Goal: Task Accomplishment & Management: Manage account settings

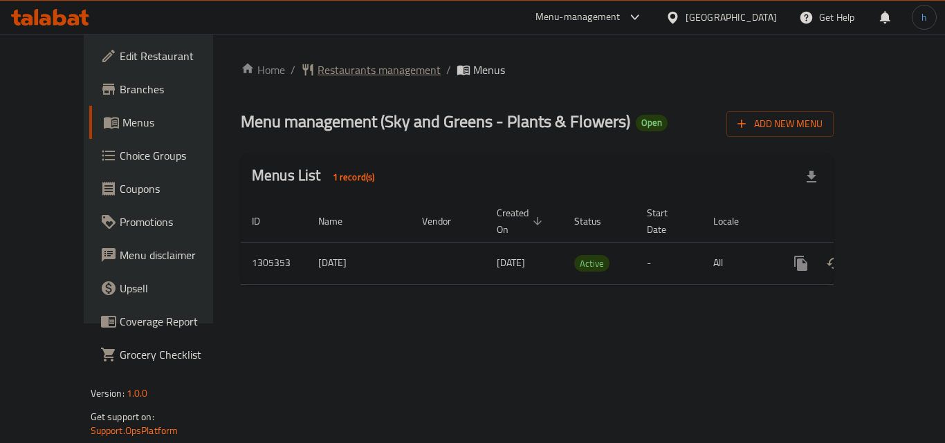
click at [342, 71] on span "Restaurants management" at bounding box center [378, 70] width 123 height 17
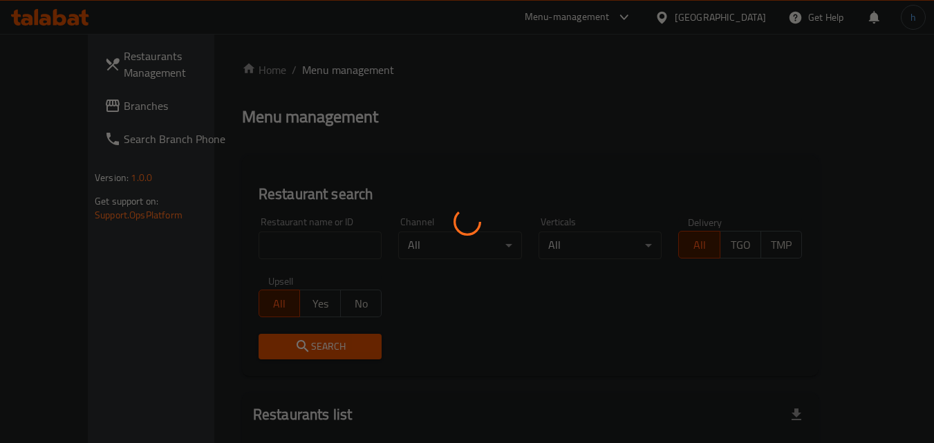
click at [261, 242] on div at bounding box center [467, 221] width 934 height 443
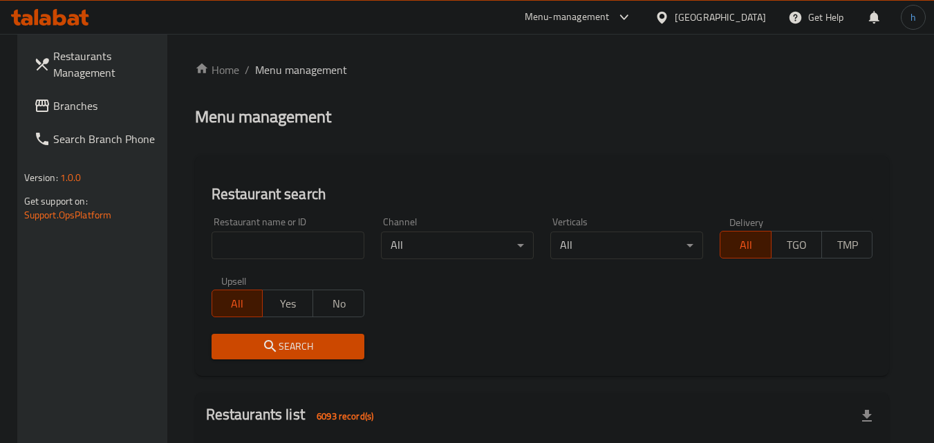
click at [257, 248] on input "search" at bounding box center [288, 246] width 153 height 28
paste input "703662"
type input "703662"
click at [241, 342] on span "Search" at bounding box center [288, 346] width 131 height 17
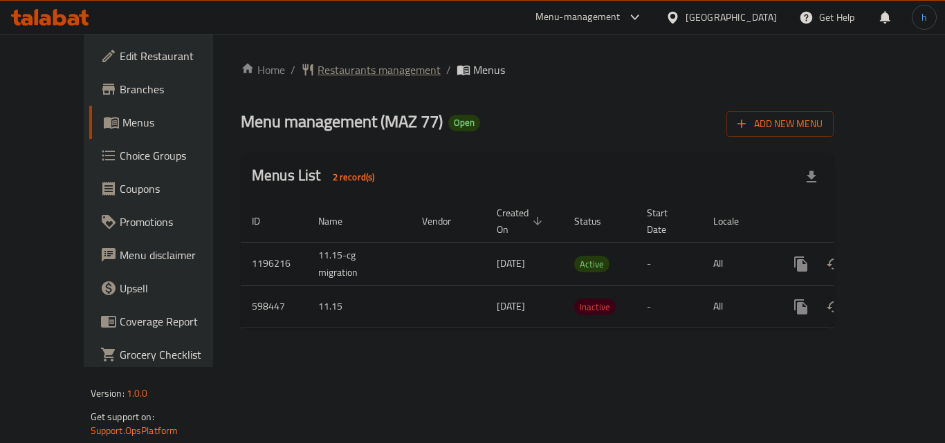
click at [331, 64] on span "Restaurants management" at bounding box center [378, 70] width 123 height 17
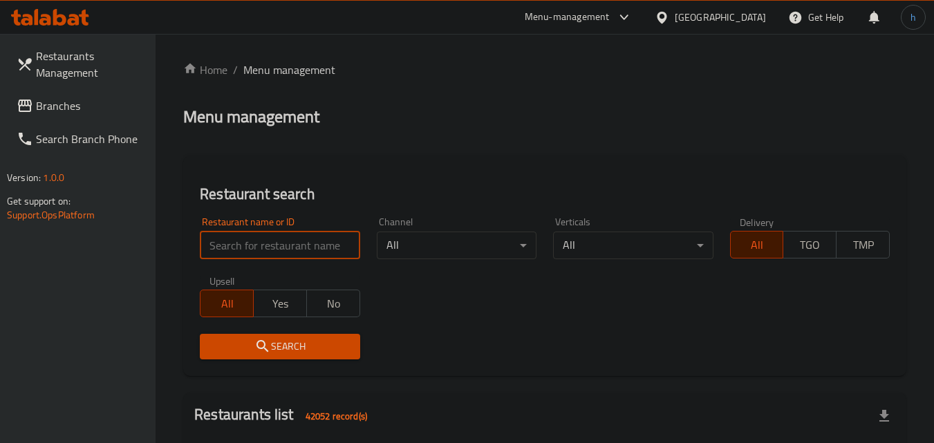
click at [278, 241] on input "search" at bounding box center [280, 246] width 160 height 28
paste input "637594"
type input "637594"
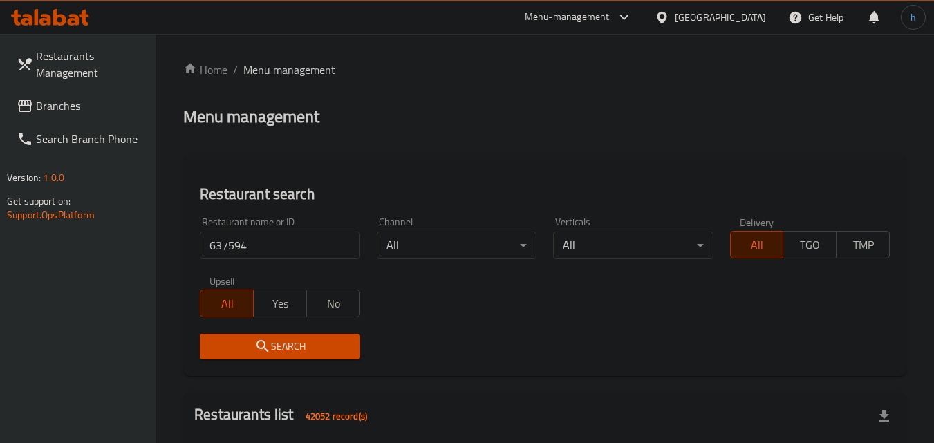
drag, startPoint x: 268, startPoint y: 343, endPoint x: 268, endPoint y: 333, distance: 10.4
click at [268, 333] on div "Search" at bounding box center [280, 347] width 176 height 42
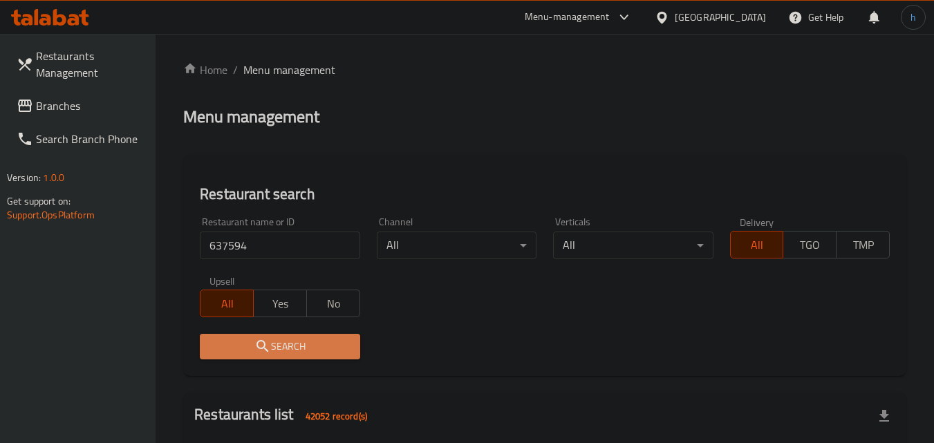
click at [306, 358] on button "Search" at bounding box center [280, 347] width 160 height 26
click at [306, 358] on div at bounding box center [467, 221] width 934 height 443
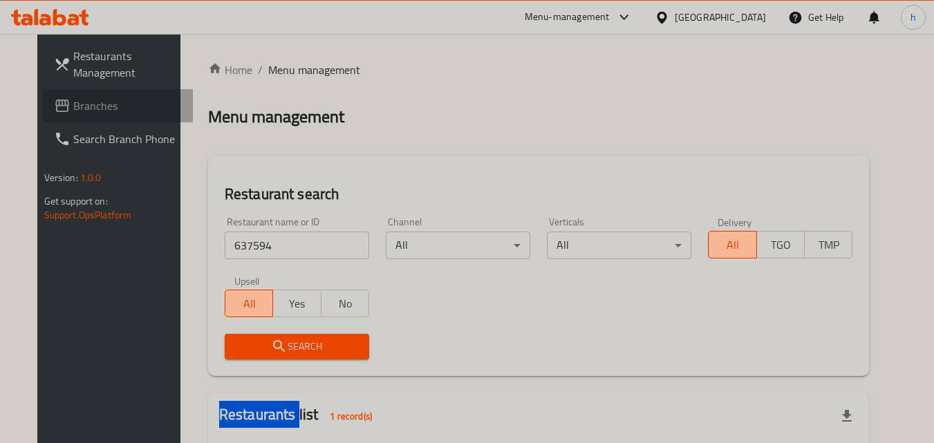
click at [73, 104] on span "Branches" at bounding box center [127, 106] width 109 height 17
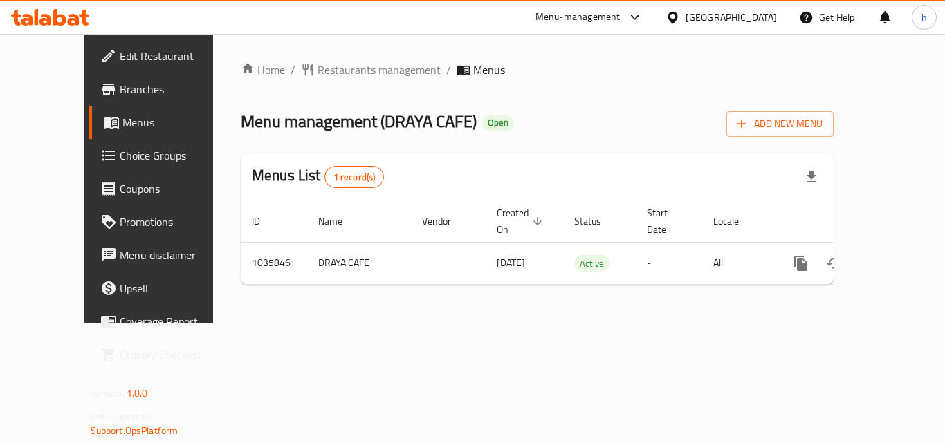
click at [317, 72] on span "Restaurants management" at bounding box center [378, 70] width 123 height 17
click at [327, 64] on span "Restaurants management" at bounding box center [378, 70] width 123 height 17
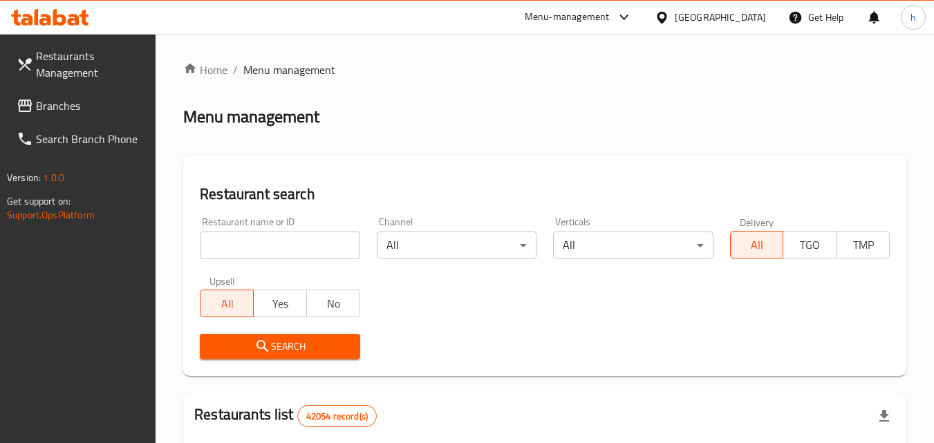
click at [257, 252] on input "search" at bounding box center [280, 246] width 160 height 28
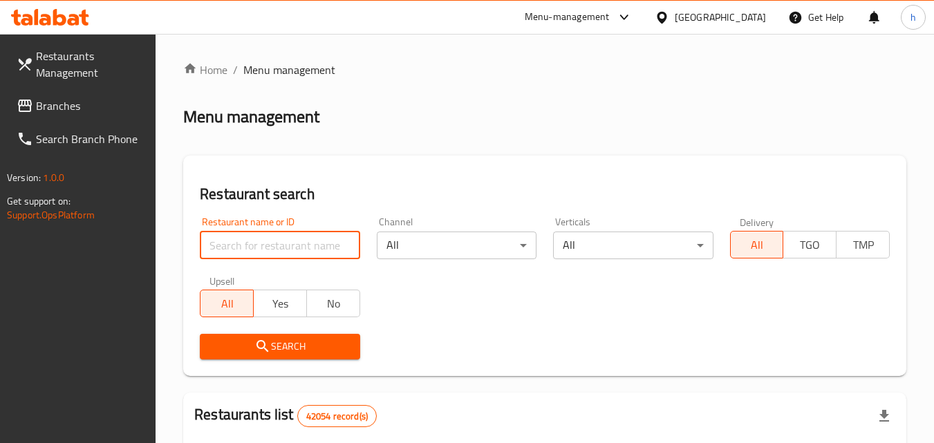
paste input "661697"
type input "661697"
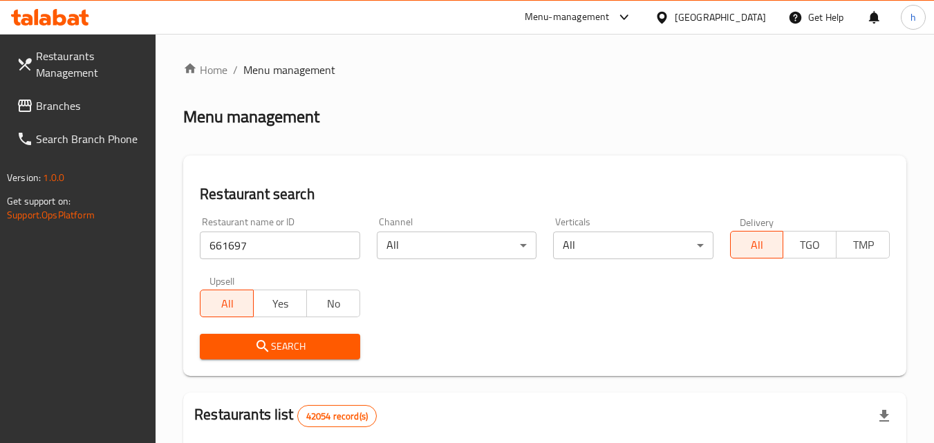
click at [268, 345] on icon "submit" at bounding box center [262, 346] width 17 height 17
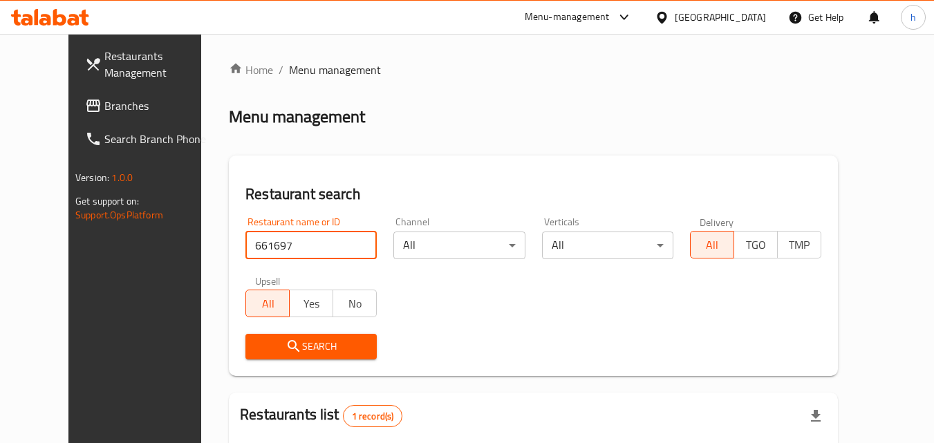
drag, startPoint x: 281, startPoint y: 244, endPoint x: 147, endPoint y: 246, distance: 134.9
click at [147, 246] on div "Restaurants Management Branches Search Branch Phone Version: 1.0.0 Get support …" at bounding box center [466, 319] width 797 height 571
click at [734, 16] on div "[GEOGRAPHIC_DATA]" at bounding box center [720, 17] width 91 height 15
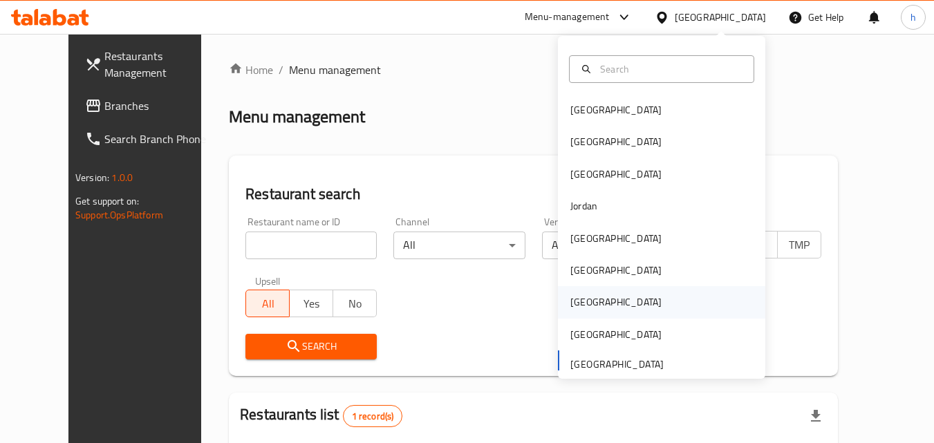
click at [604, 308] on div "[GEOGRAPHIC_DATA]" at bounding box center [661, 302] width 207 height 32
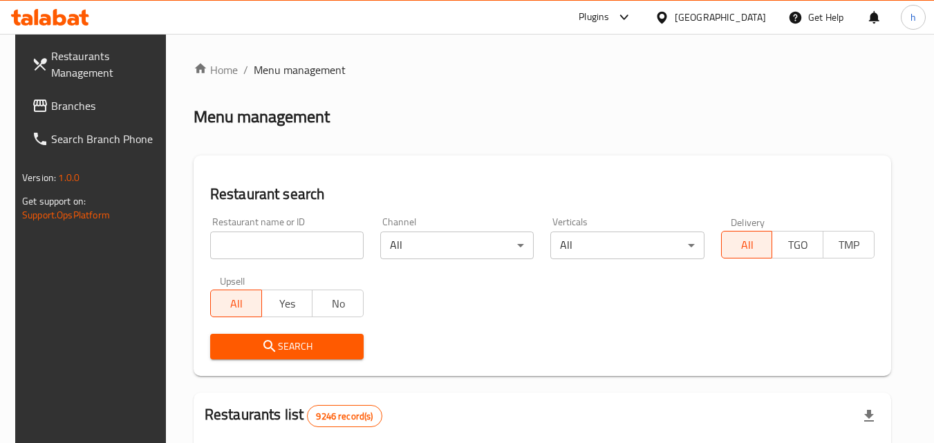
click at [59, 107] on span "Branches" at bounding box center [105, 106] width 109 height 17
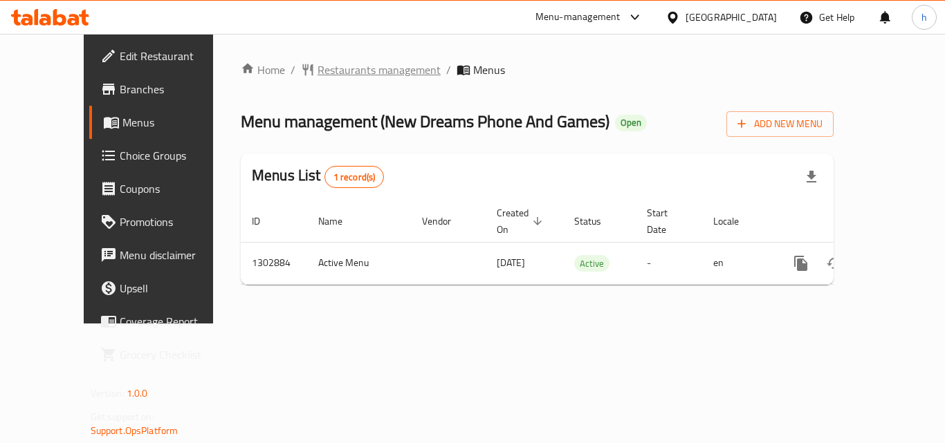
click at [320, 69] on span "Restaurants management" at bounding box center [378, 70] width 123 height 17
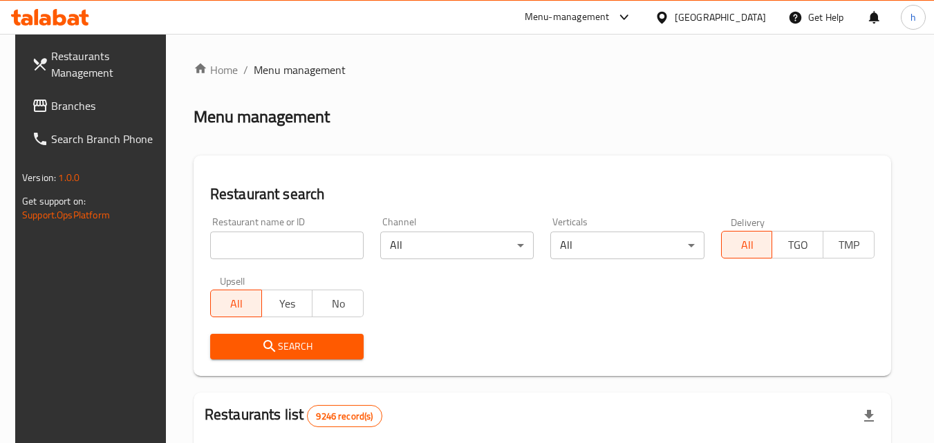
click at [277, 249] on input "search" at bounding box center [287, 246] width 154 height 28
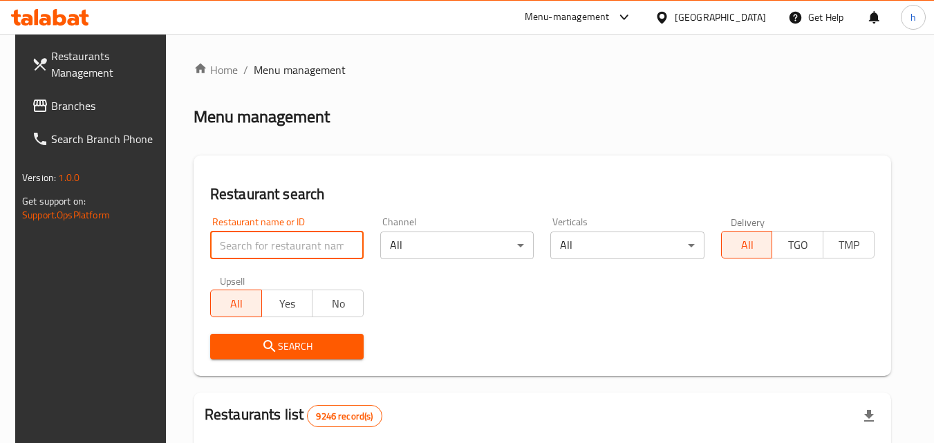
paste input "702560"
type input "702560"
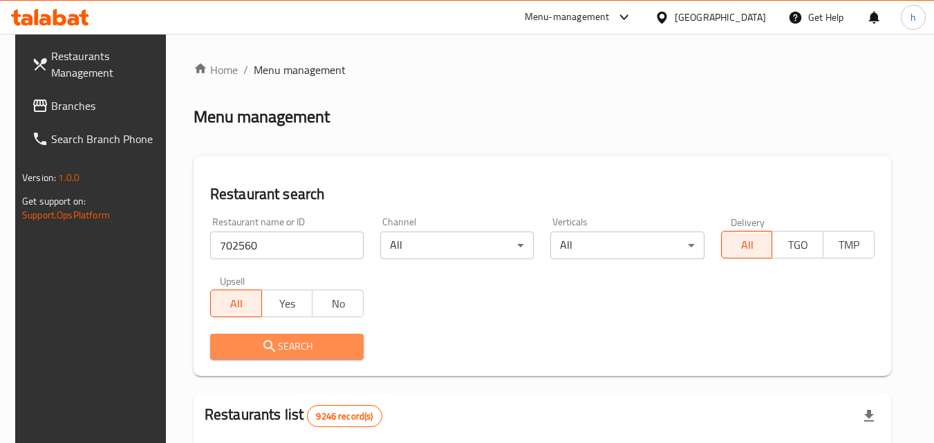
click at [286, 347] on span "Search" at bounding box center [286, 346] width 131 height 17
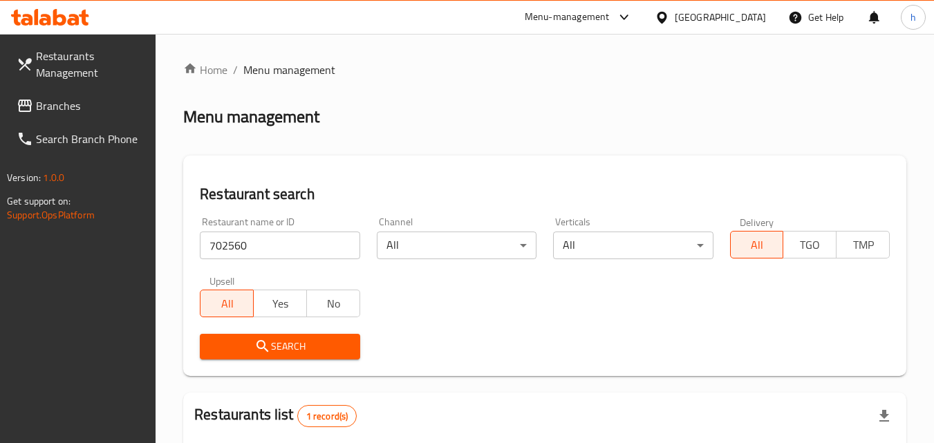
click at [64, 99] on span "Branches" at bounding box center [90, 106] width 109 height 17
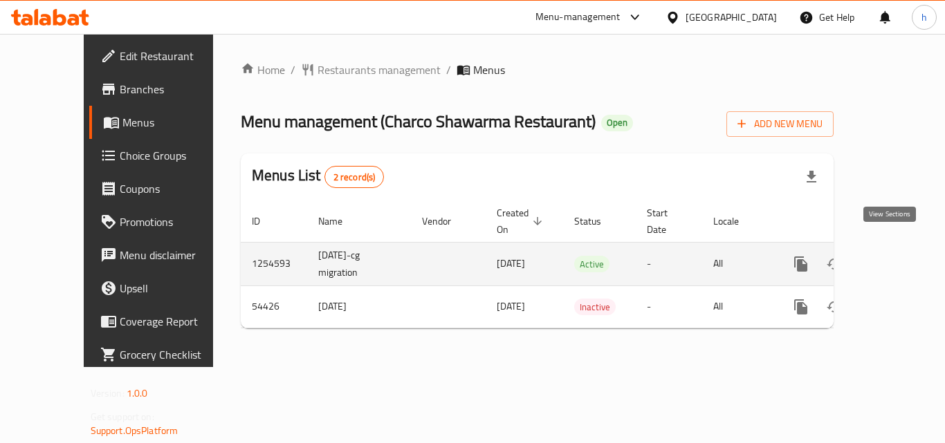
click at [894, 258] on icon "enhanced table" at bounding box center [900, 264] width 12 height 12
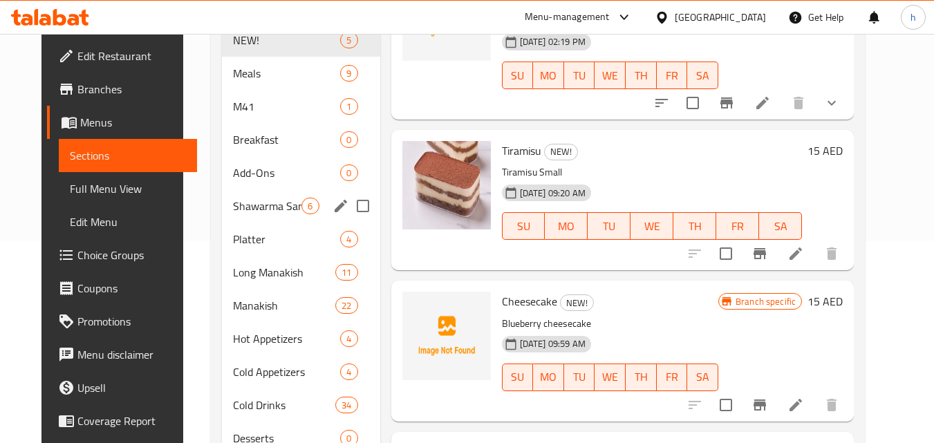
scroll to position [207, 0]
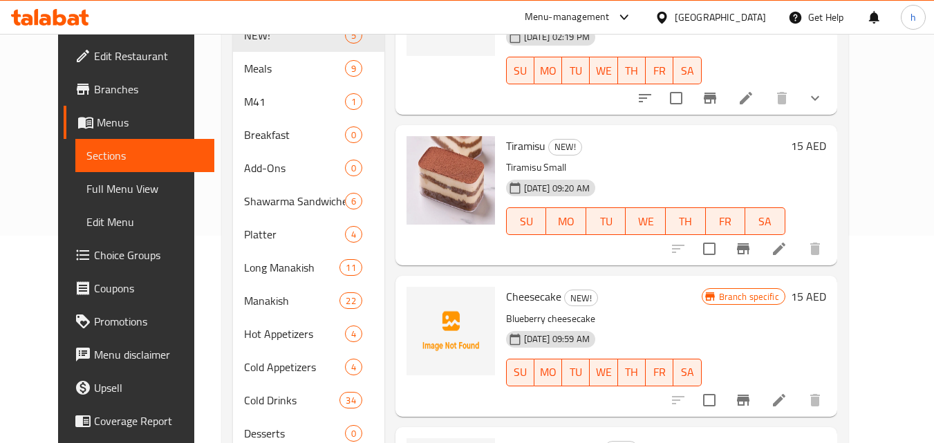
click at [94, 252] on span "Choice Groups" at bounding box center [148, 255] width 109 height 17
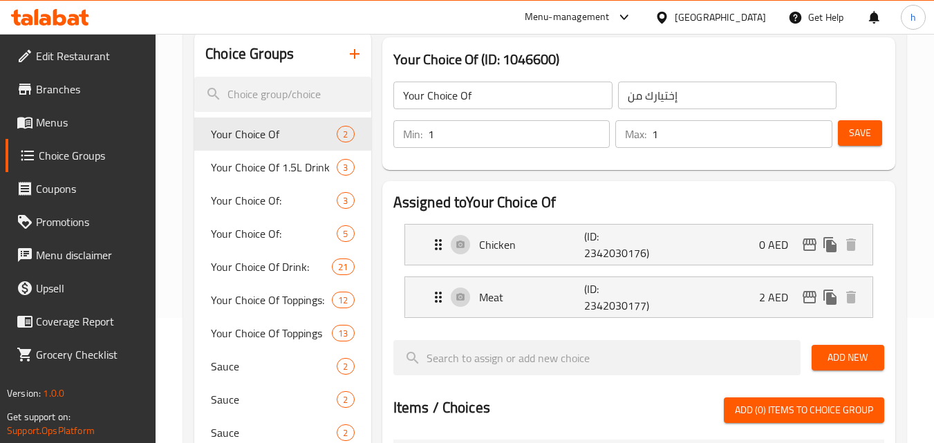
scroll to position [138, 0]
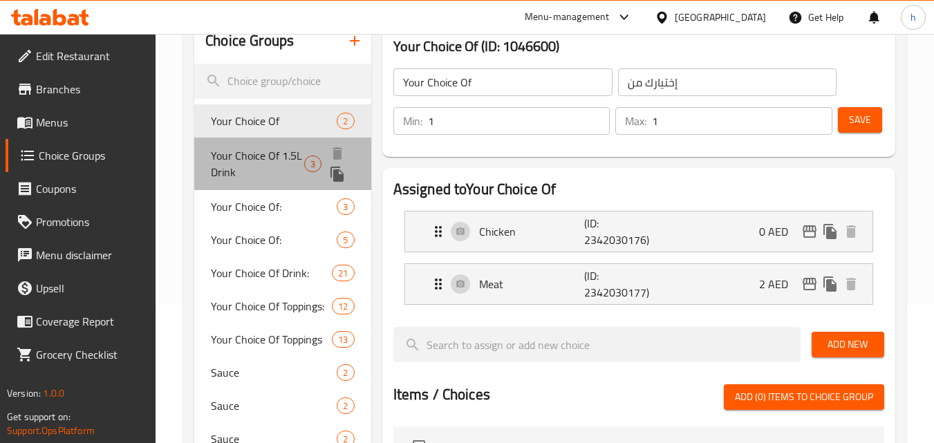
click at [258, 155] on span "Your Choice Of 1.5L Drink" at bounding box center [257, 163] width 93 height 33
type input "Your Choice Of 1.5L Drink"
type input "اختيارك من مشروب 1.5 لتر"
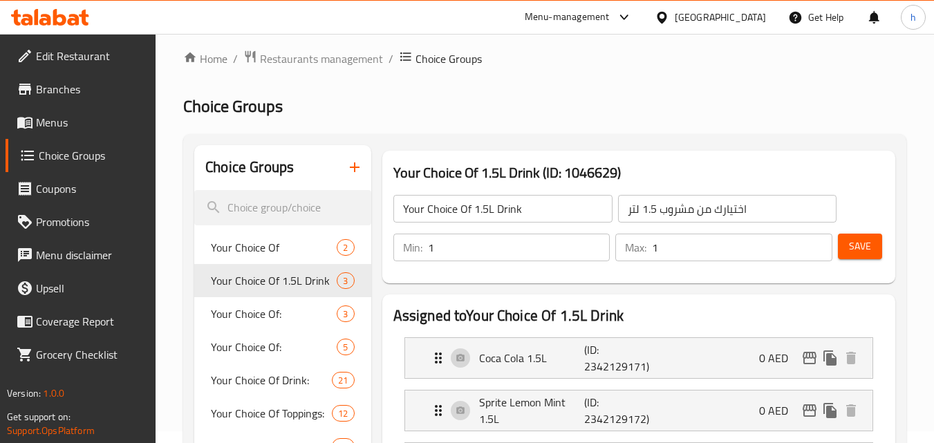
scroll to position [0, 0]
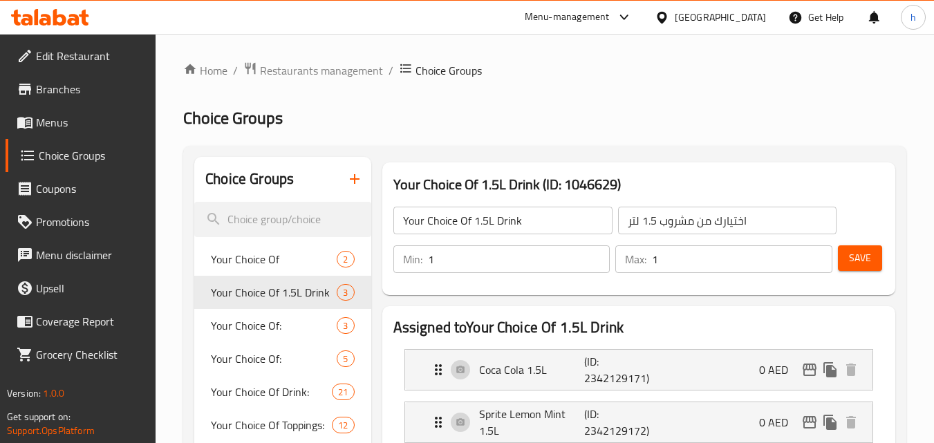
click at [71, 87] on span "Branches" at bounding box center [90, 89] width 109 height 17
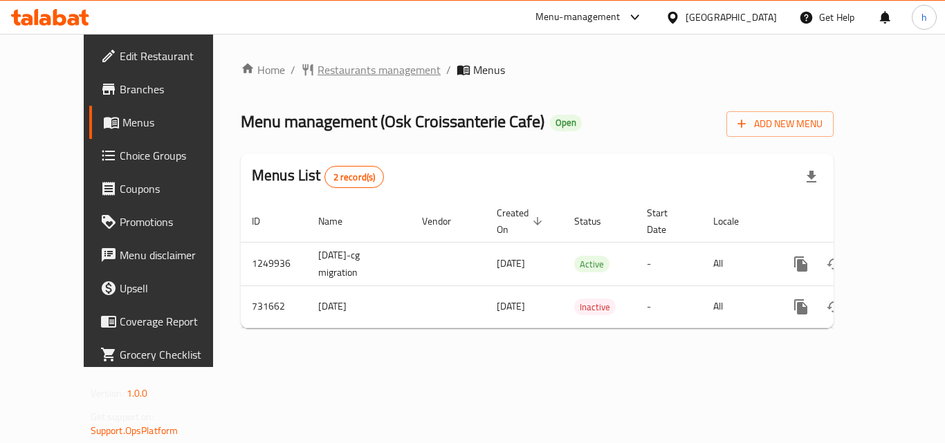
click at [317, 74] on span "Restaurants management" at bounding box center [378, 70] width 123 height 17
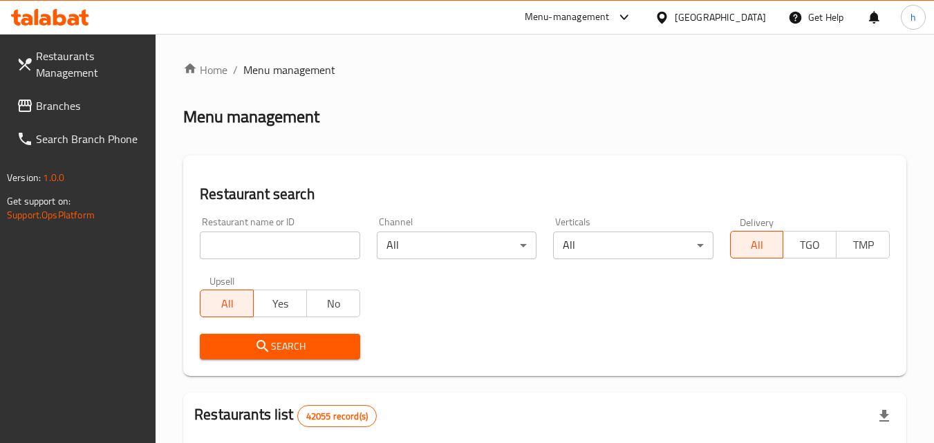
click at [268, 235] on input "search" at bounding box center [280, 246] width 160 height 28
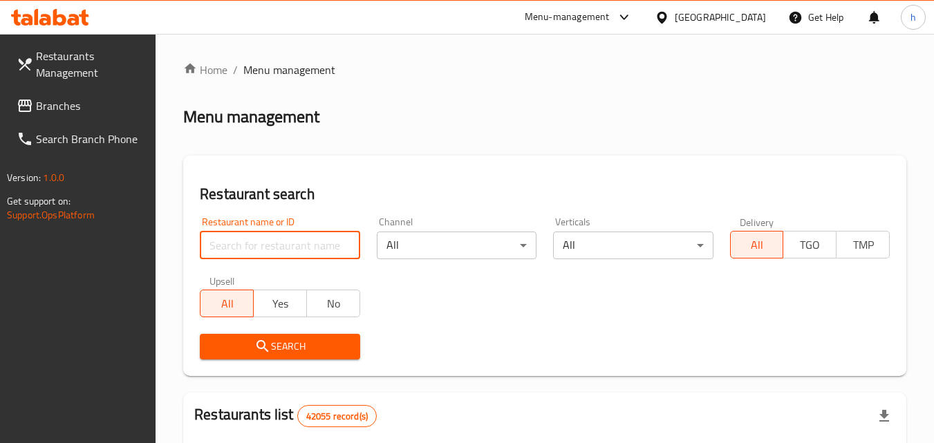
paste input "646845"
type input "646845"
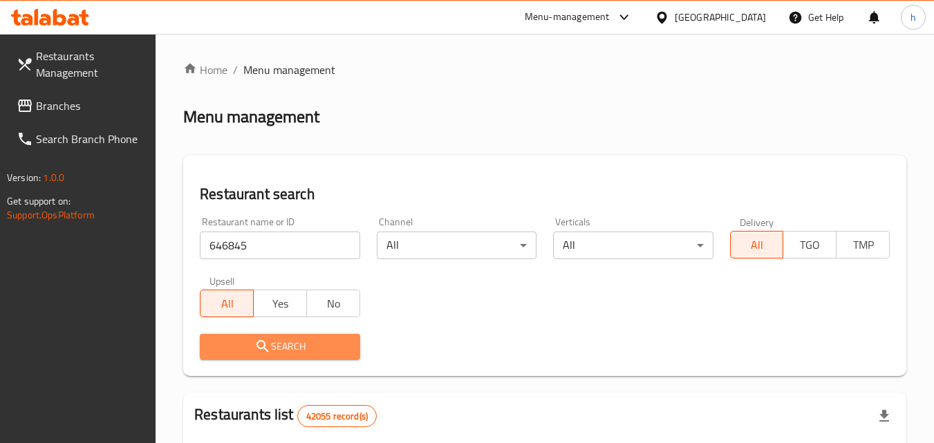
click at [331, 344] on span "Search" at bounding box center [280, 346] width 138 height 17
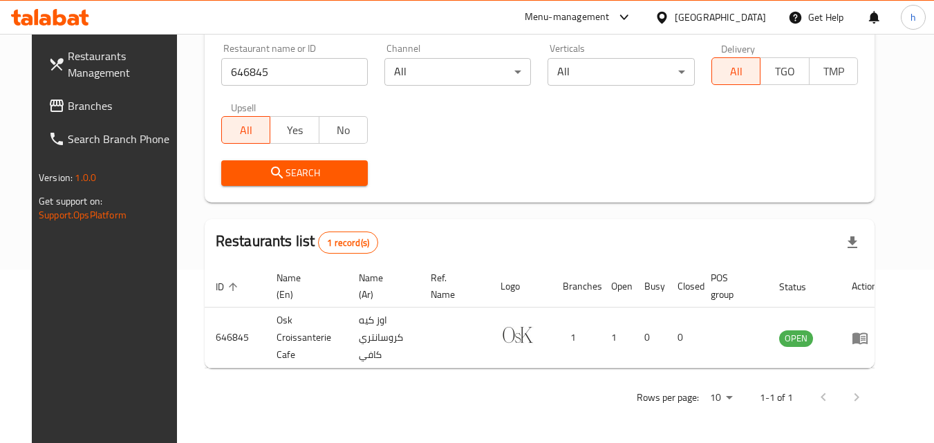
scroll to position [174, 0]
click at [721, 17] on div "[GEOGRAPHIC_DATA]" at bounding box center [720, 17] width 91 height 15
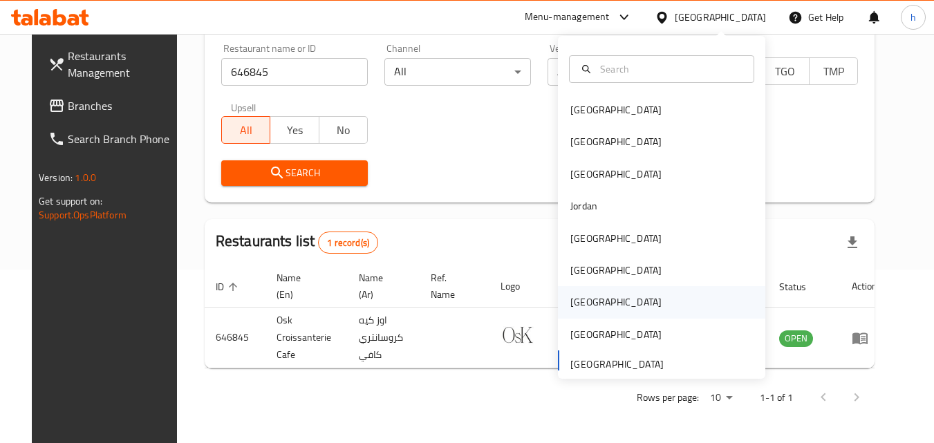
click at [593, 299] on div "[GEOGRAPHIC_DATA]" at bounding box center [615, 302] width 113 height 32
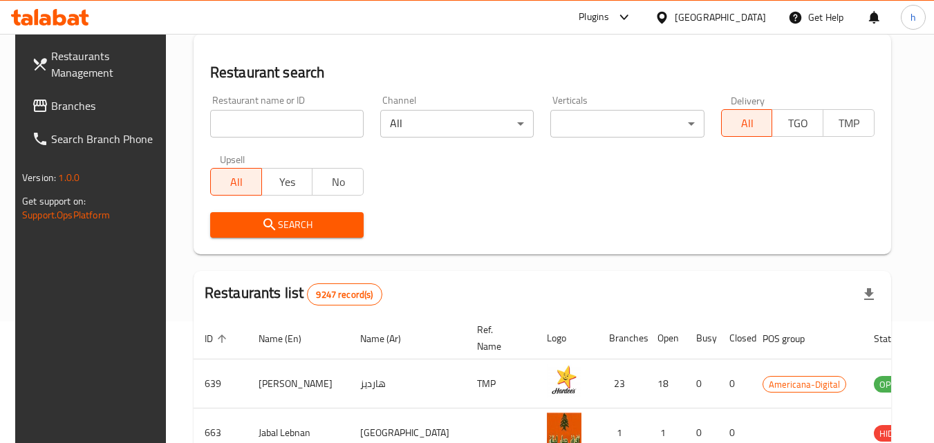
scroll to position [174, 0]
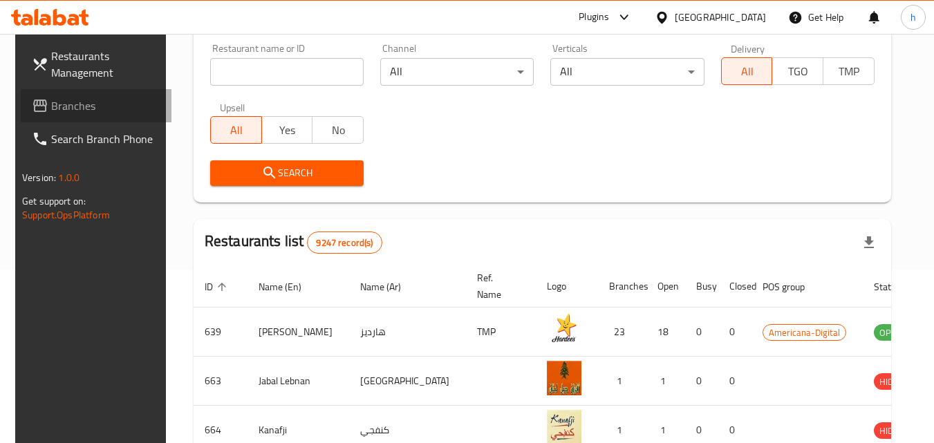
click at [80, 105] on span "Branches" at bounding box center [105, 106] width 109 height 17
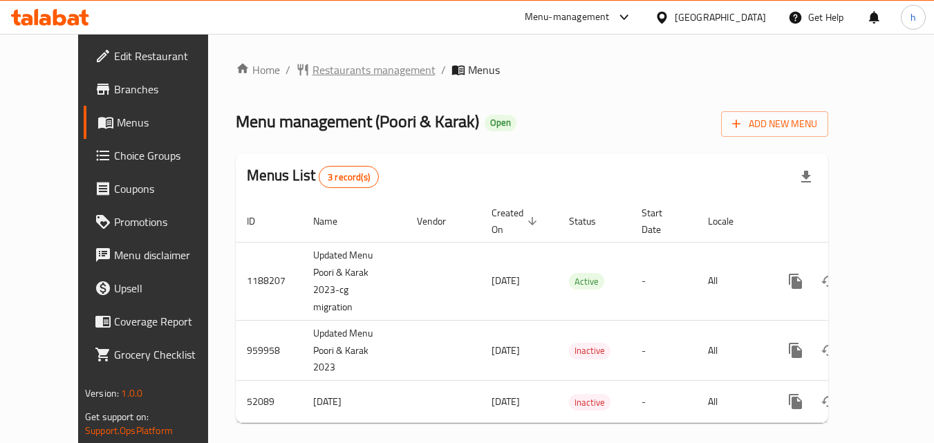
click at [313, 68] on span "Restaurants management" at bounding box center [374, 70] width 123 height 17
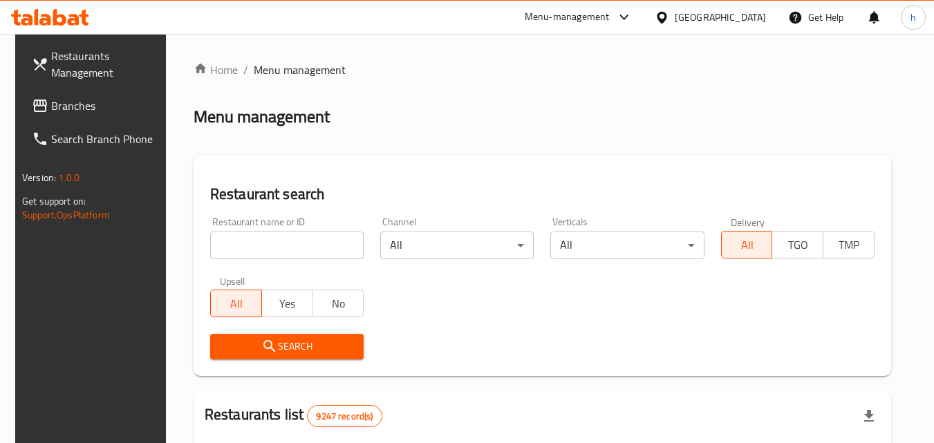
click at [279, 247] on input "search" at bounding box center [287, 246] width 154 height 28
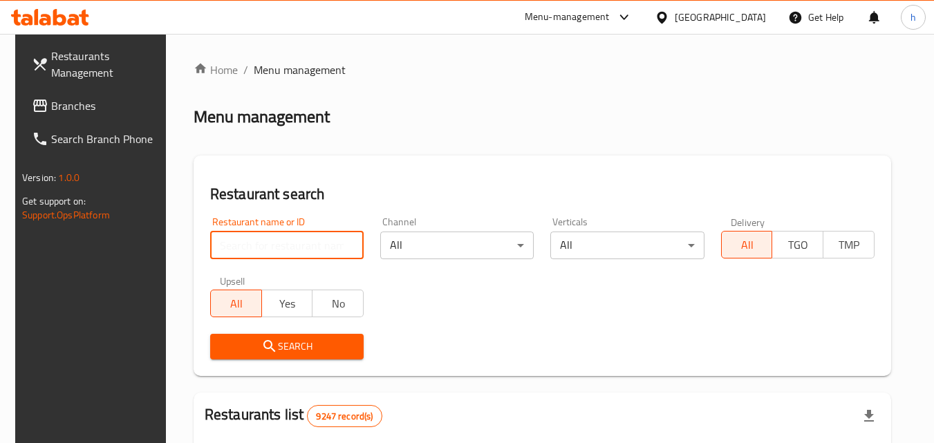
paste input "2793"
type input "2793"
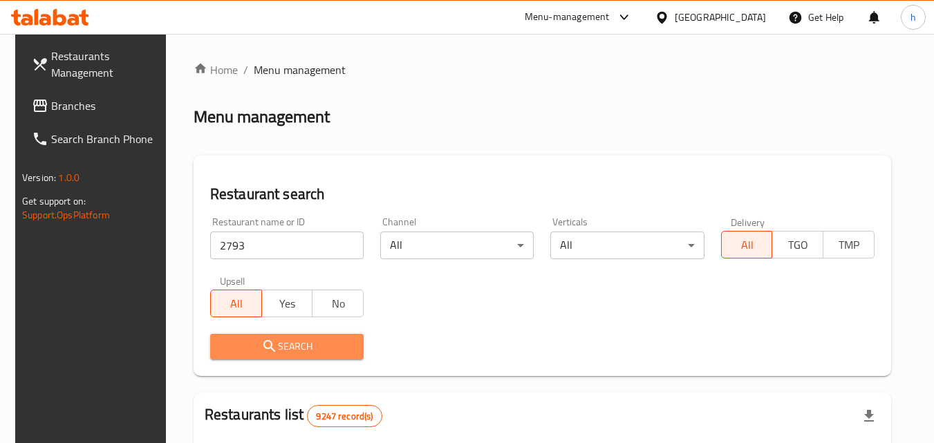
click at [312, 340] on span "Search" at bounding box center [286, 346] width 131 height 17
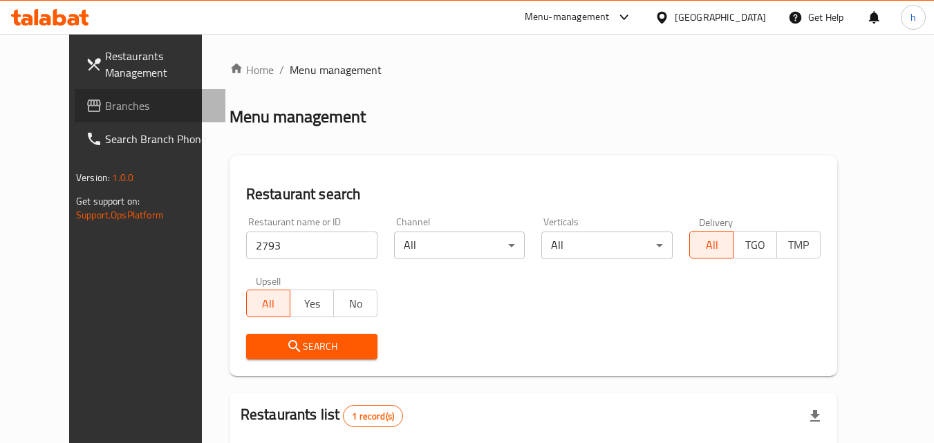
click at [105, 98] on span "Branches" at bounding box center [159, 106] width 109 height 17
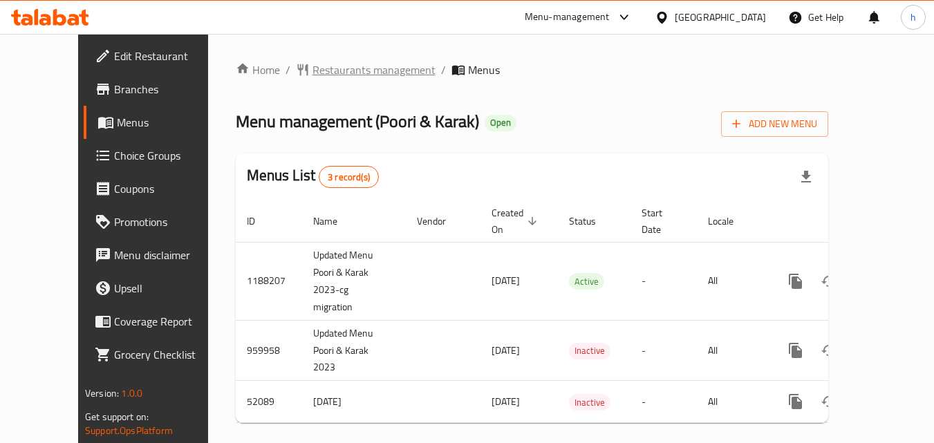
click at [313, 69] on span "Restaurants management" at bounding box center [374, 70] width 123 height 17
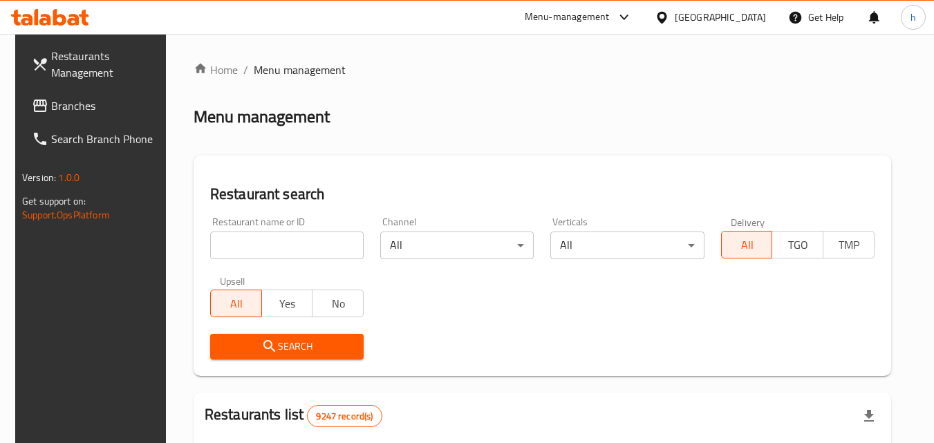
click at [261, 246] on input "search" at bounding box center [287, 246] width 154 height 28
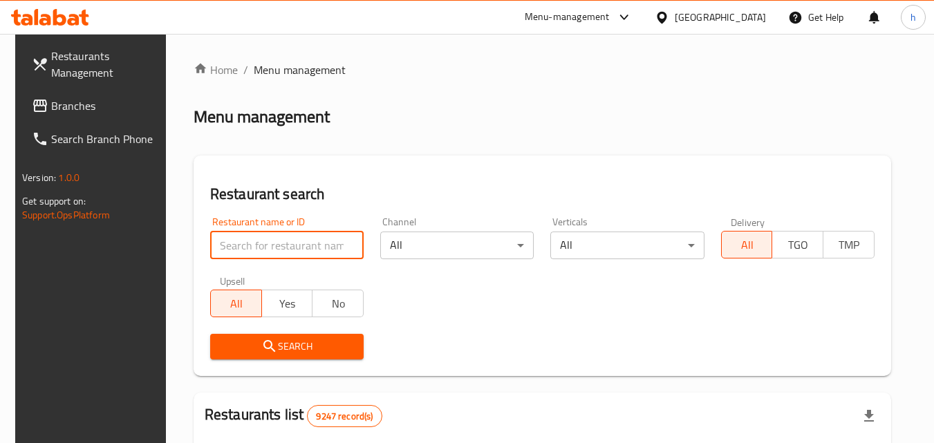
paste input "2793"
type input "2793"
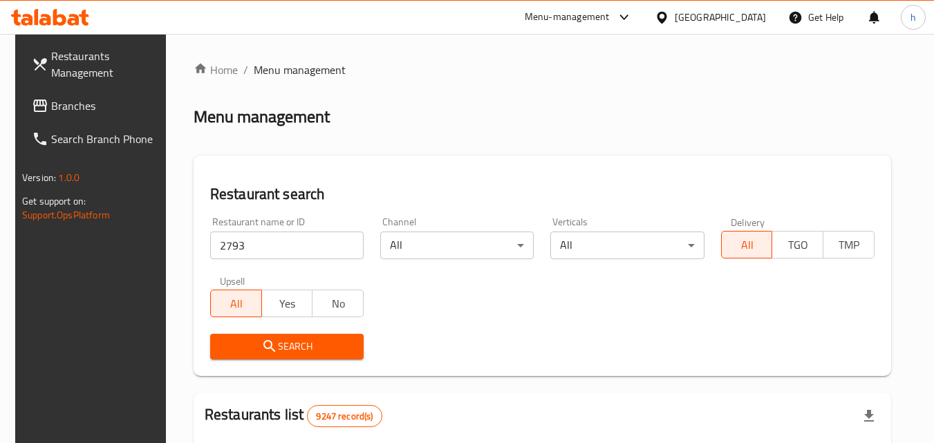
click at [294, 349] on span "Search" at bounding box center [286, 346] width 131 height 17
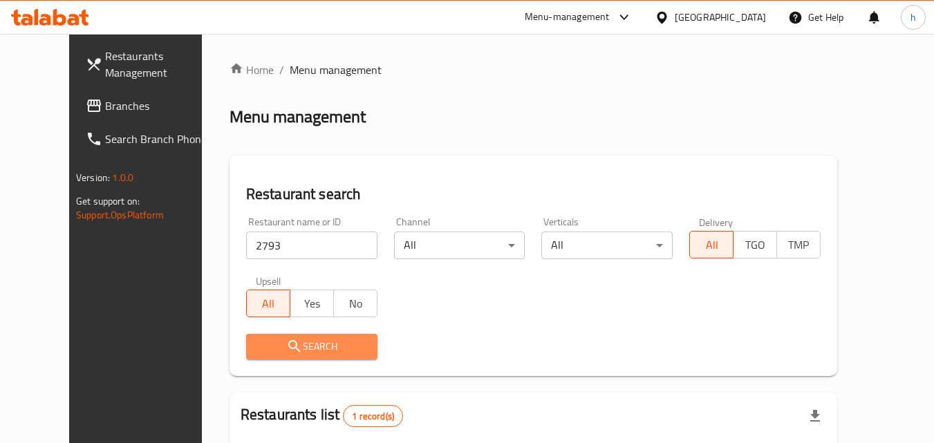
click at [277, 353] on span "Search" at bounding box center [311, 346] width 109 height 17
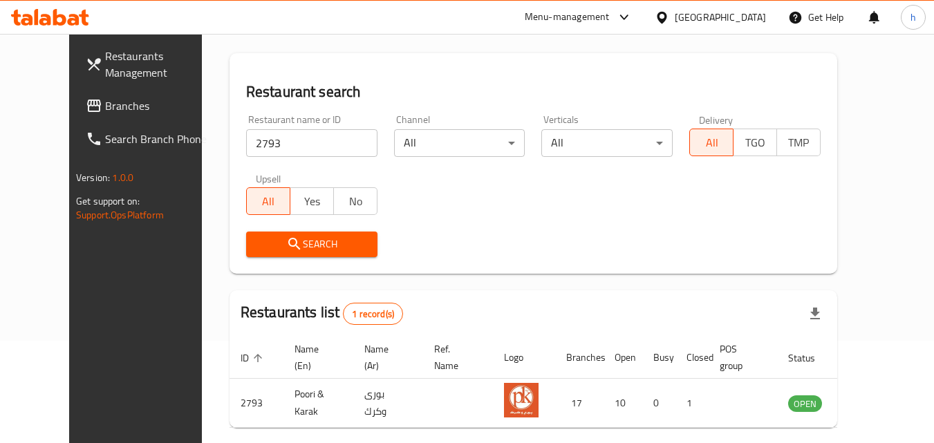
scroll to position [69, 0]
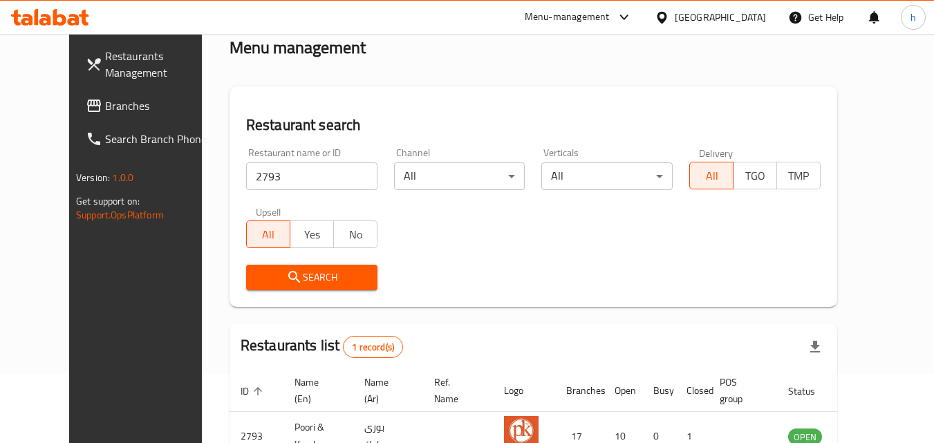
click at [750, 17] on div "Qatar" at bounding box center [720, 17] width 91 height 15
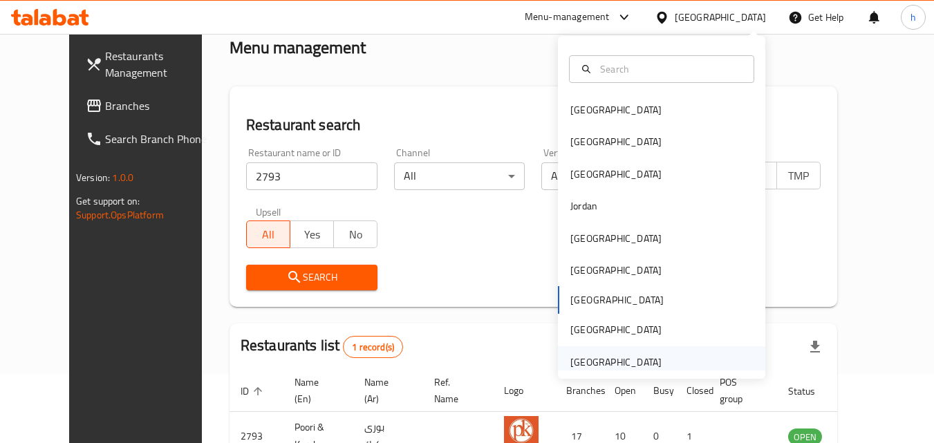
click at [634, 355] on div "[GEOGRAPHIC_DATA]" at bounding box center [616, 362] width 91 height 15
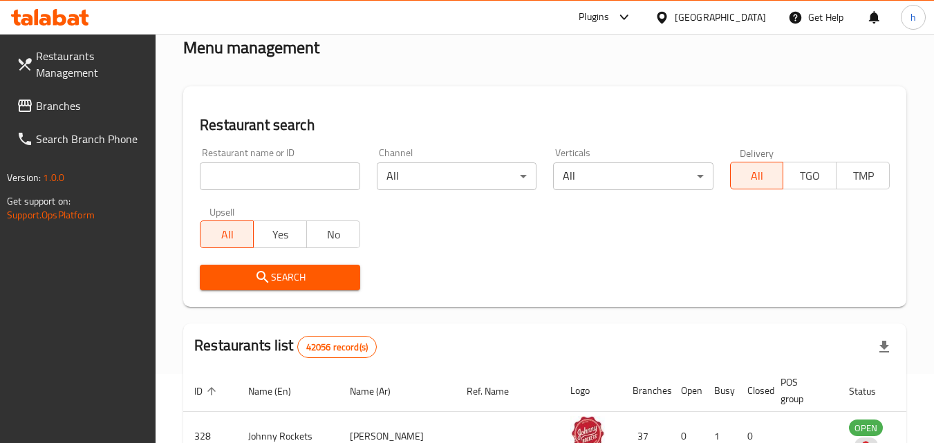
click at [72, 107] on span "Branches" at bounding box center [90, 106] width 109 height 17
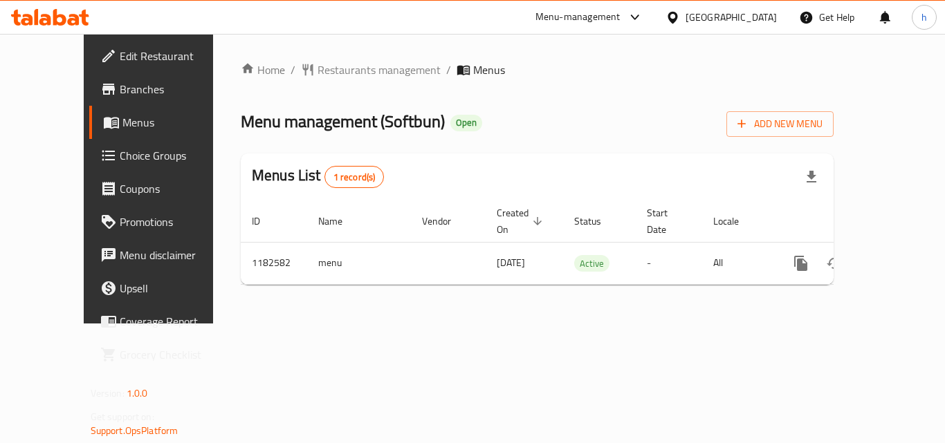
click at [515, 91] on div "Home / Restaurants management / Menus Menu management ( Softbun ) Open Add New …" at bounding box center [537, 179] width 593 height 234
click at [345, 75] on span "Restaurants management" at bounding box center [378, 70] width 123 height 17
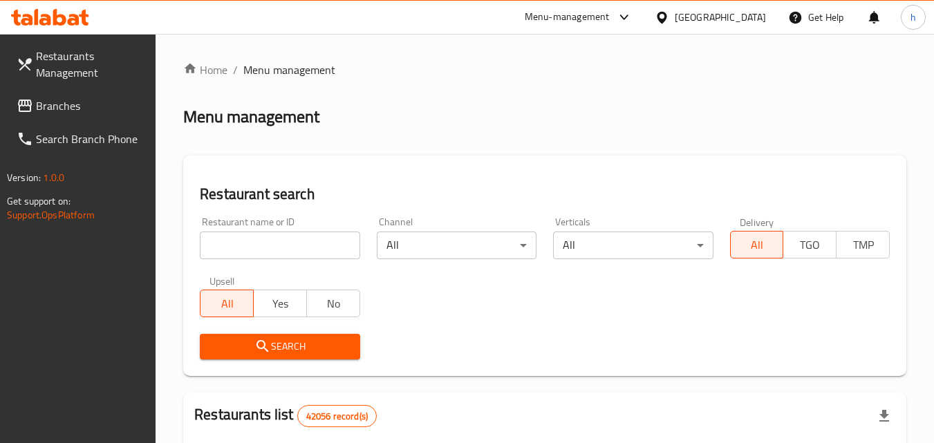
click at [261, 243] on input "search" at bounding box center [280, 246] width 160 height 28
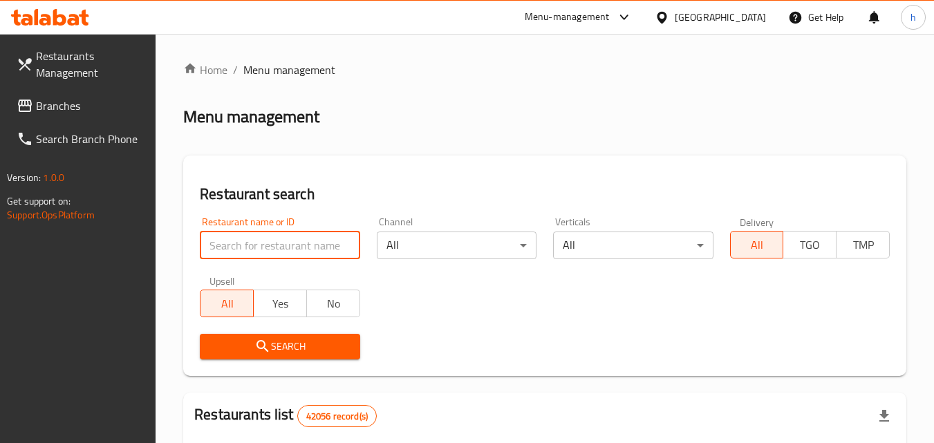
paste input "666145"
type input "666145"
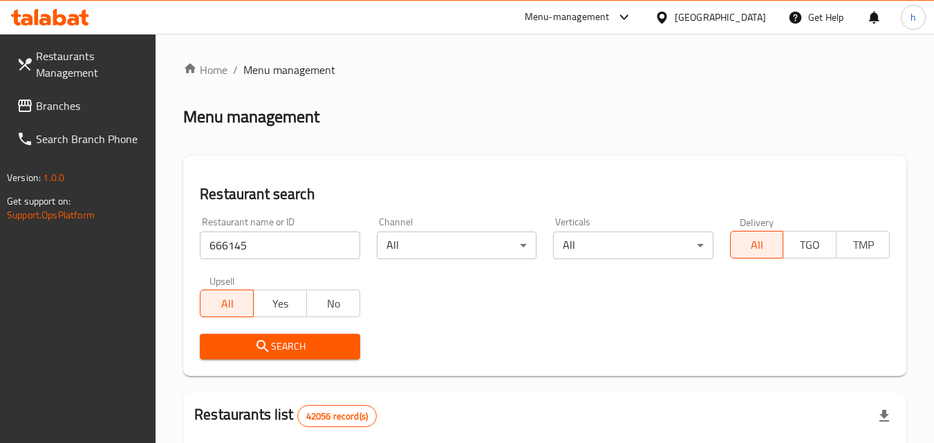
click at [290, 345] on span "Search" at bounding box center [280, 346] width 138 height 17
